Goal: Information Seeking & Learning: Learn about a topic

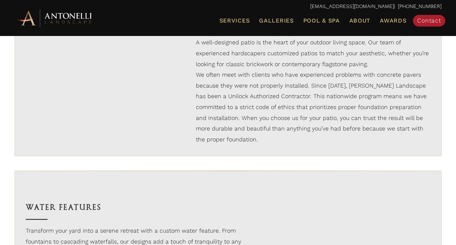
scroll to position [484, 0]
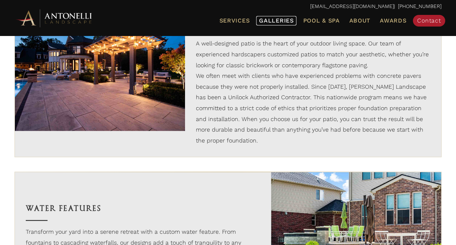
click at [280, 20] on span "Galleries" at bounding box center [276, 20] width 34 height 7
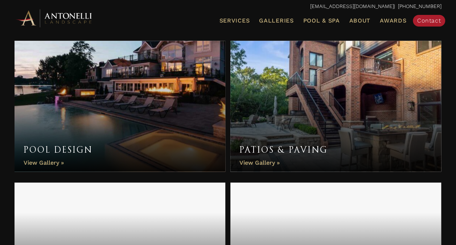
scroll to position [242, 0]
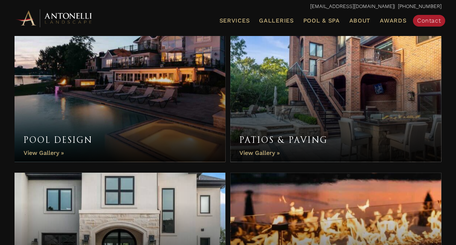
click at [336, 82] on link "Patios & Paving" at bounding box center [336, 96] width 211 height 131
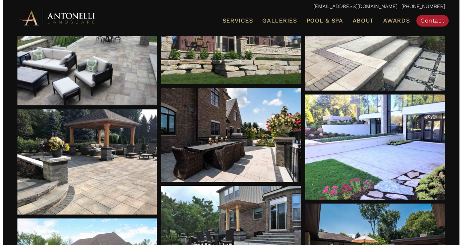
scroll to position [191, 0]
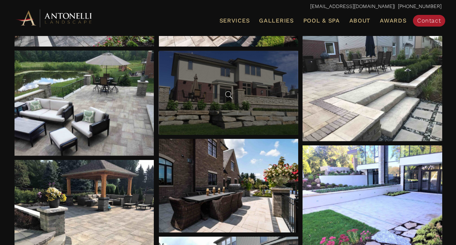
click at [263, 93] on div at bounding box center [229, 93] width 140 height 84
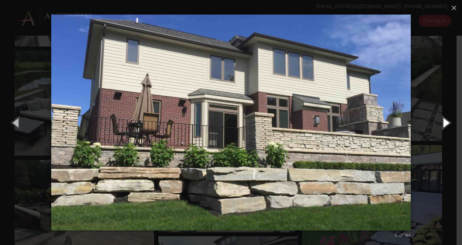
click at [444, 123] on button "Next (Right arrow key)" at bounding box center [445, 122] width 33 height 40
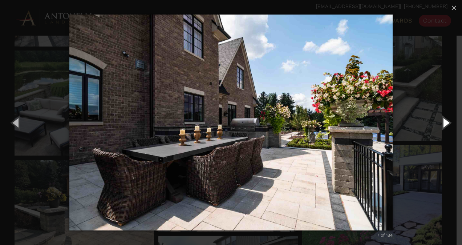
click at [444, 123] on button "Next (Right arrow key)" at bounding box center [445, 122] width 33 height 40
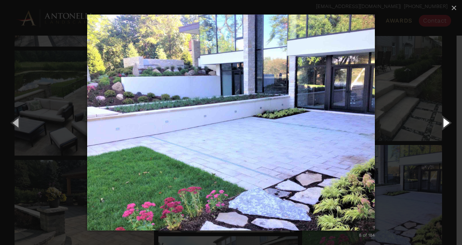
click at [444, 123] on button "Next (Right arrow key)" at bounding box center [445, 122] width 33 height 40
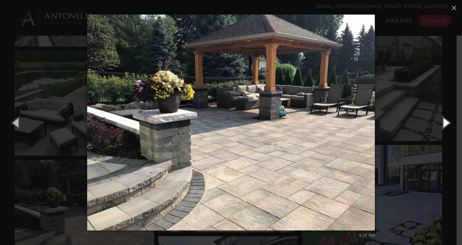
click at [444, 123] on button "Next (Right arrow key)" at bounding box center [445, 122] width 33 height 40
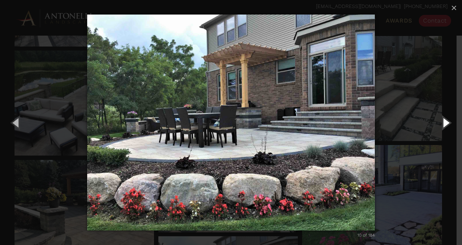
click at [444, 123] on button "Next (Right arrow key)" at bounding box center [445, 122] width 33 height 40
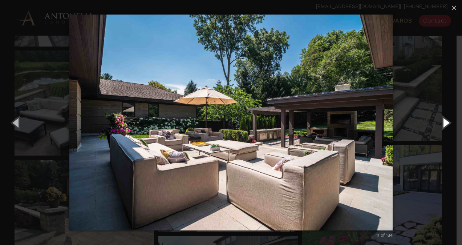
click at [444, 123] on button "Next (Right arrow key)" at bounding box center [445, 122] width 33 height 40
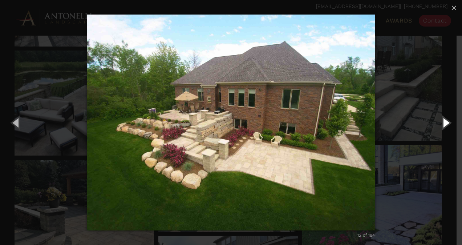
click at [444, 123] on button "Next (Right arrow key)" at bounding box center [445, 122] width 33 height 40
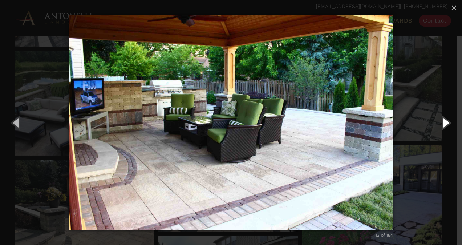
click at [444, 123] on button "Next (Right arrow key)" at bounding box center [445, 122] width 33 height 40
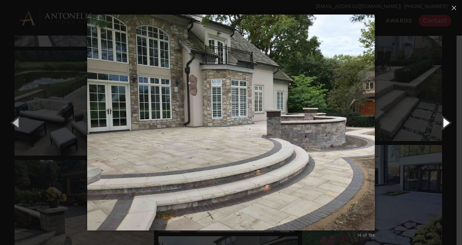
click at [444, 123] on button "Next (Right arrow key)" at bounding box center [445, 122] width 33 height 40
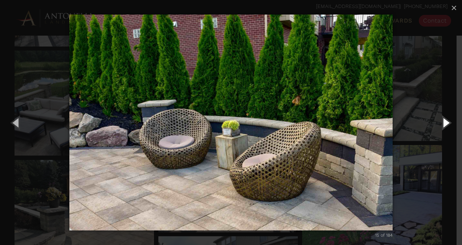
click at [444, 123] on button "Next (Right arrow key)" at bounding box center [445, 122] width 33 height 40
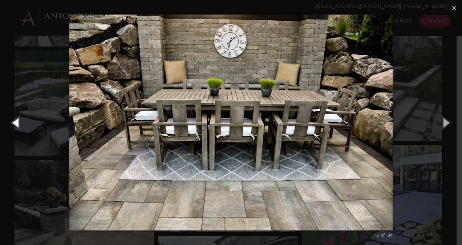
click at [20, 126] on button "Previous (Left arrow key)" at bounding box center [16, 122] width 33 height 40
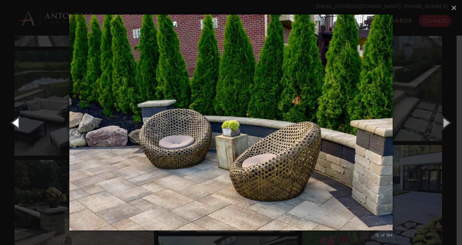
click at [20, 126] on button "Previous (Left arrow key)" at bounding box center [16, 122] width 33 height 40
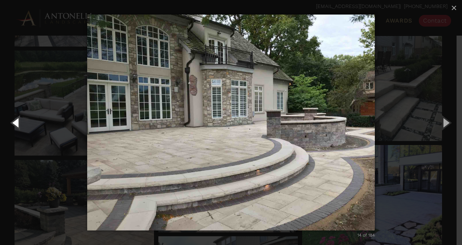
click at [20, 126] on button "Previous (Left arrow key)" at bounding box center [16, 122] width 33 height 40
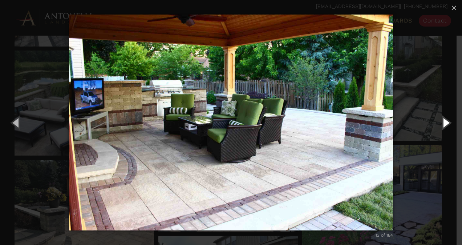
click at [445, 123] on button "Next (Right arrow key)" at bounding box center [445, 122] width 33 height 40
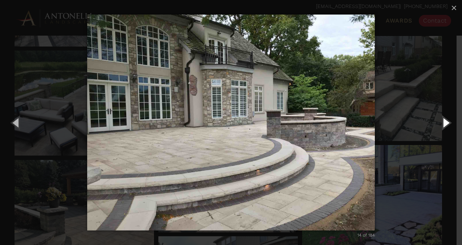
click at [445, 123] on button "Next (Right arrow key)" at bounding box center [445, 122] width 33 height 40
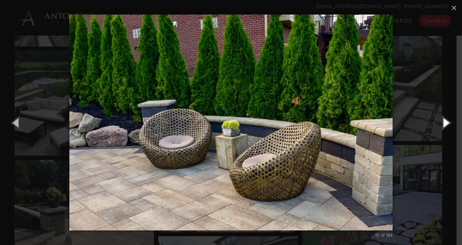
click at [445, 123] on button "Next (Right arrow key)" at bounding box center [445, 122] width 33 height 40
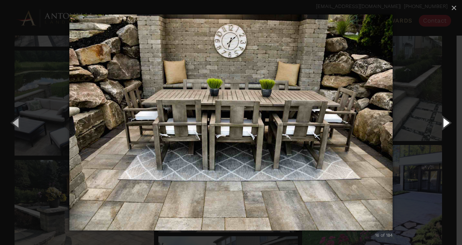
click at [445, 123] on button "Next (Right arrow key)" at bounding box center [445, 122] width 33 height 40
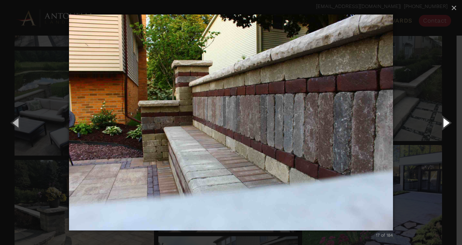
click at [445, 123] on button "Next (Right arrow key)" at bounding box center [445, 122] width 33 height 40
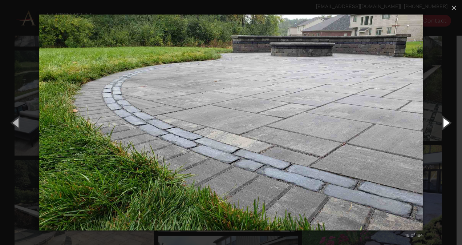
click at [445, 123] on button "Next (Right arrow key)" at bounding box center [445, 122] width 33 height 40
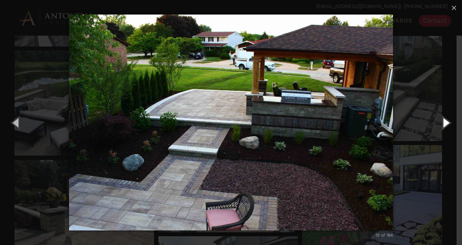
click at [445, 123] on button "Next (Right arrow key)" at bounding box center [445, 122] width 33 height 40
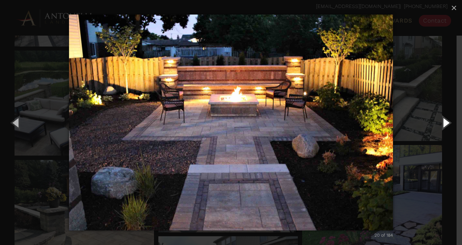
click at [445, 123] on button "Next (Right arrow key)" at bounding box center [445, 122] width 33 height 40
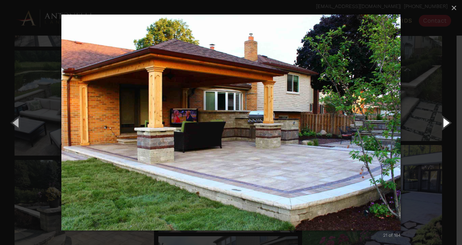
click at [445, 123] on button "Next (Right arrow key)" at bounding box center [445, 122] width 33 height 40
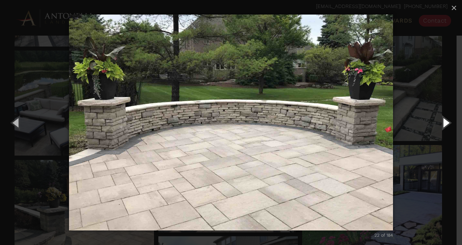
click at [445, 123] on button "Next (Right arrow key)" at bounding box center [445, 122] width 33 height 40
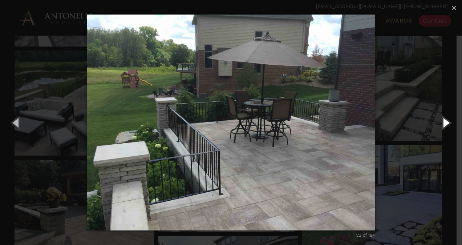
click at [445, 123] on button "Next (Right arrow key)" at bounding box center [445, 122] width 33 height 40
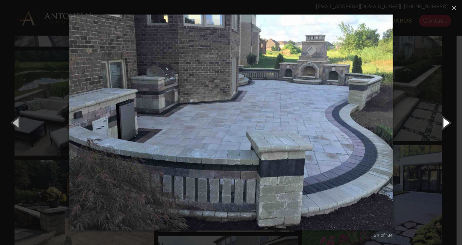
click at [445, 123] on button "Next (Right arrow key)" at bounding box center [445, 122] width 33 height 40
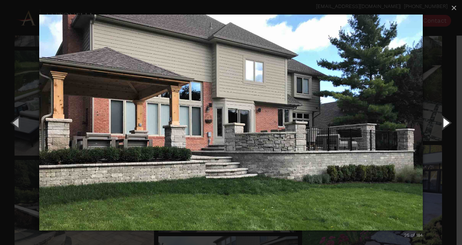
click at [445, 123] on button "Next (Right arrow key)" at bounding box center [445, 122] width 33 height 40
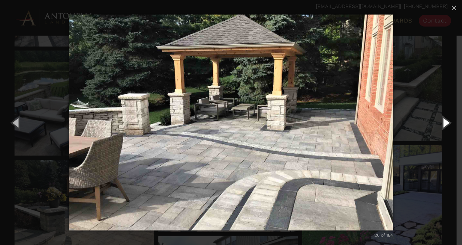
click at [445, 123] on button "Next (Right arrow key)" at bounding box center [445, 122] width 33 height 40
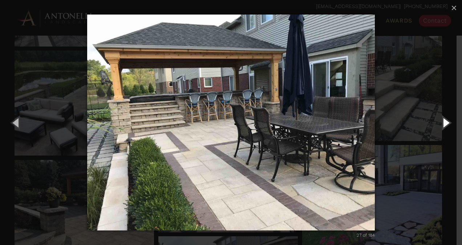
click at [445, 123] on button "Next (Right arrow key)" at bounding box center [445, 122] width 33 height 40
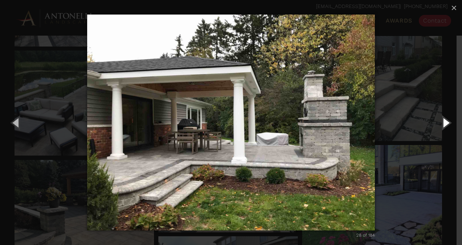
click at [445, 123] on button "Next (Right arrow key)" at bounding box center [445, 122] width 33 height 40
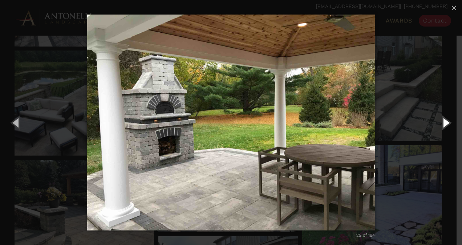
click at [445, 123] on button "Next (Right arrow key)" at bounding box center [445, 122] width 33 height 40
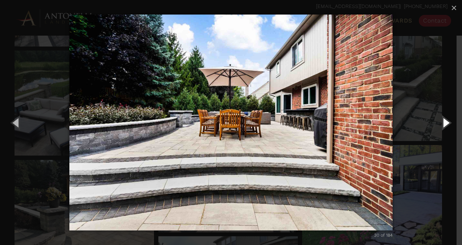
click at [445, 123] on button "Next (Right arrow key)" at bounding box center [445, 122] width 33 height 40
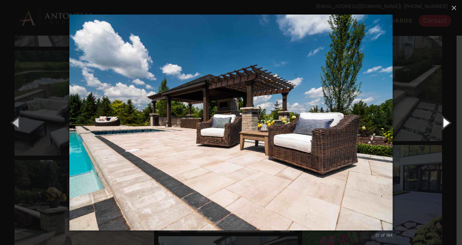
click at [445, 123] on button "Next (Right arrow key)" at bounding box center [445, 122] width 33 height 40
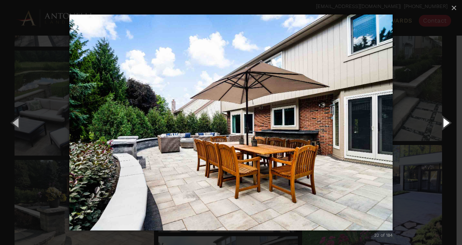
click at [445, 123] on button "Next (Right arrow key)" at bounding box center [445, 122] width 33 height 40
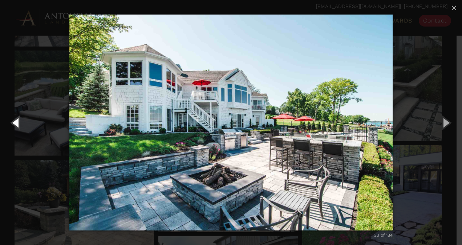
click at [18, 123] on button "Previous (Left arrow key)" at bounding box center [16, 122] width 33 height 40
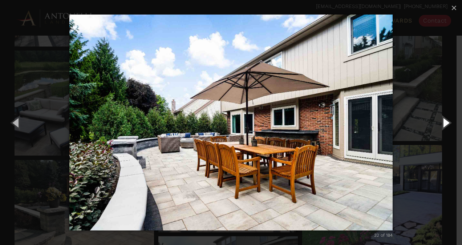
click at [448, 123] on button "Next (Right arrow key)" at bounding box center [445, 122] width 33 height 40
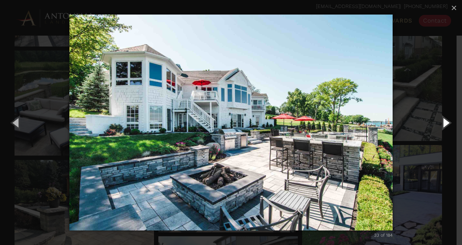
click at [448, 123] on button "Next (Right arrow key)" at bounding box center [445, 122] width 33 height 40
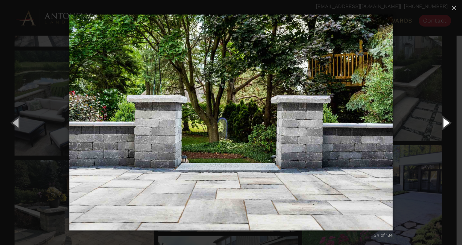
click at [448, 123] on button "Next (Right arrow key)" at bounding box center [445, 122] width 33 height 40
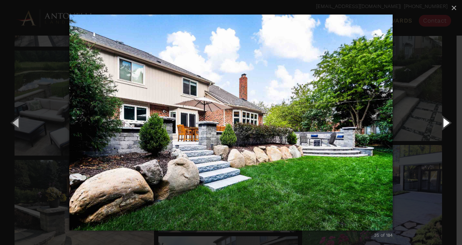
click at [448, 123] on button "Next (Right arrow key)" at bounding box center [445, 122] width 33 height 40
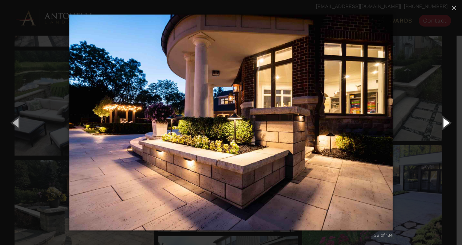
click at [448, 123] on button "Next (Right arrow key)" at bounding box center [445, 122] width 33 height 40
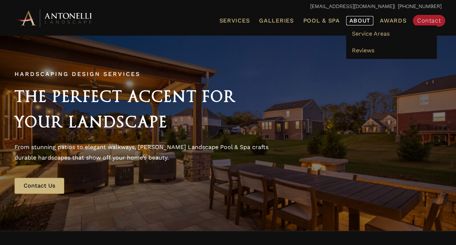
click at [362, 20] on span "About" at bounding box center [359, 21] width 21 height 6
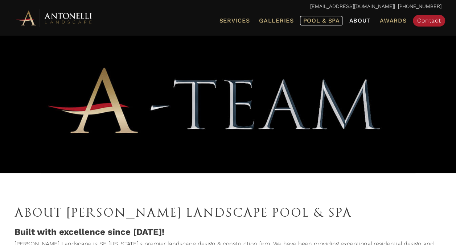
click at [324, 21] on span "Pool & Spa" at bounding box center [321, 20] width 37 height 7
